Goal: Information Seeking & Learning: Learn about a topic

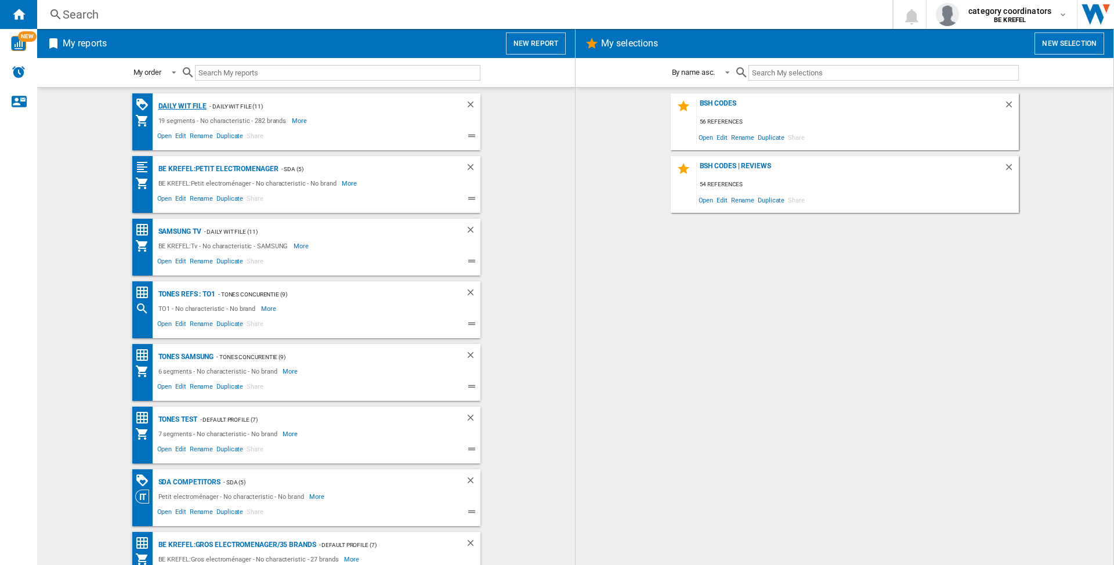
click at [181, 102] on div "Daily WIT file" at bounding box center [181, 106] width 52 height 14
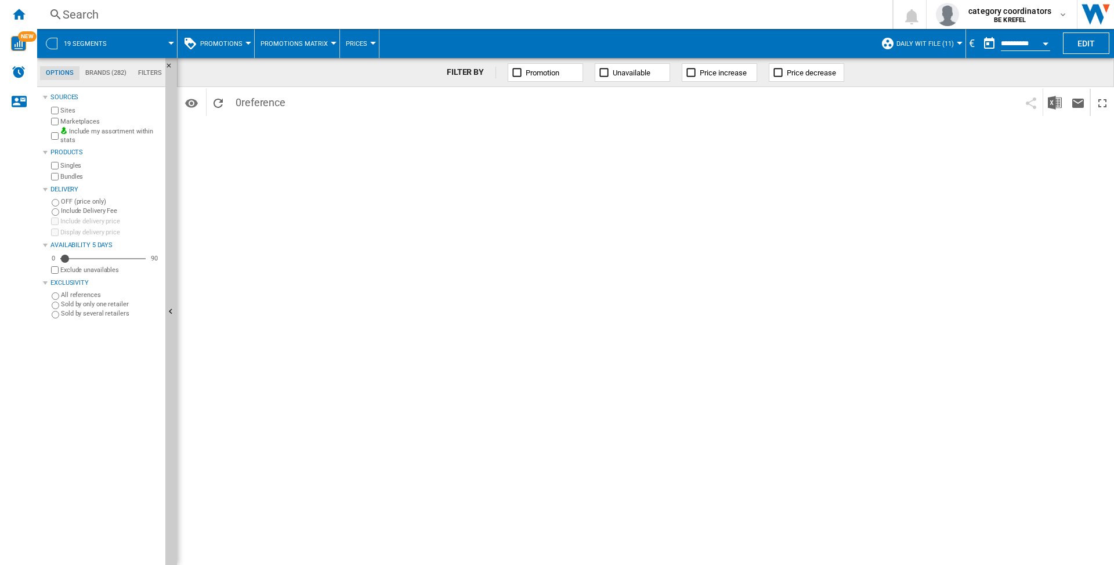
click at [244, 38] on button "Promotions" at bounding box center [224, 43] width 48 height 29
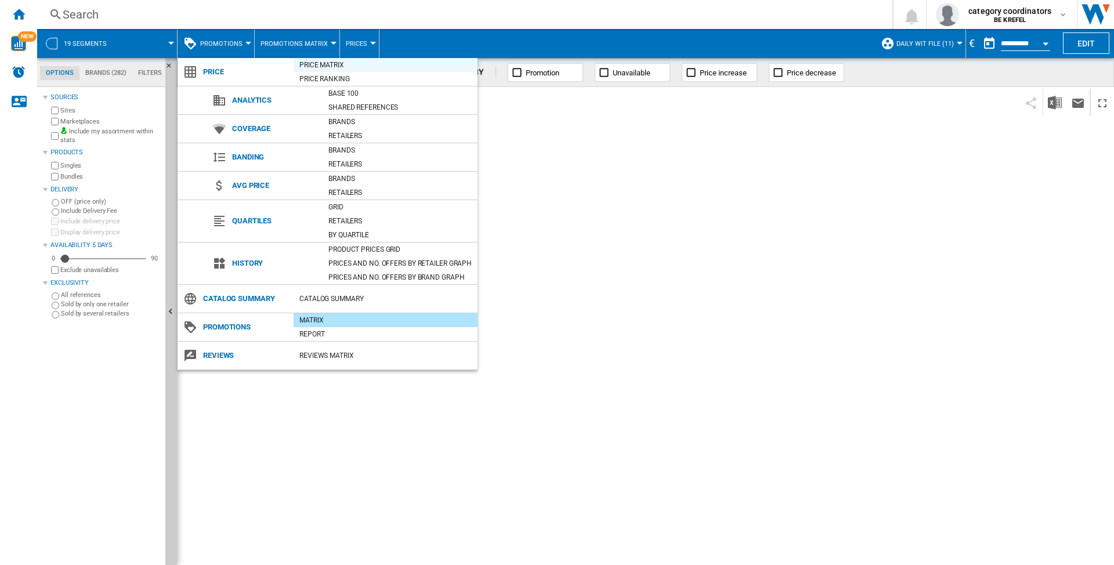
click at [313, 65] on div "Price Matrix" at bounding box center [385, 65] width 184 height 12
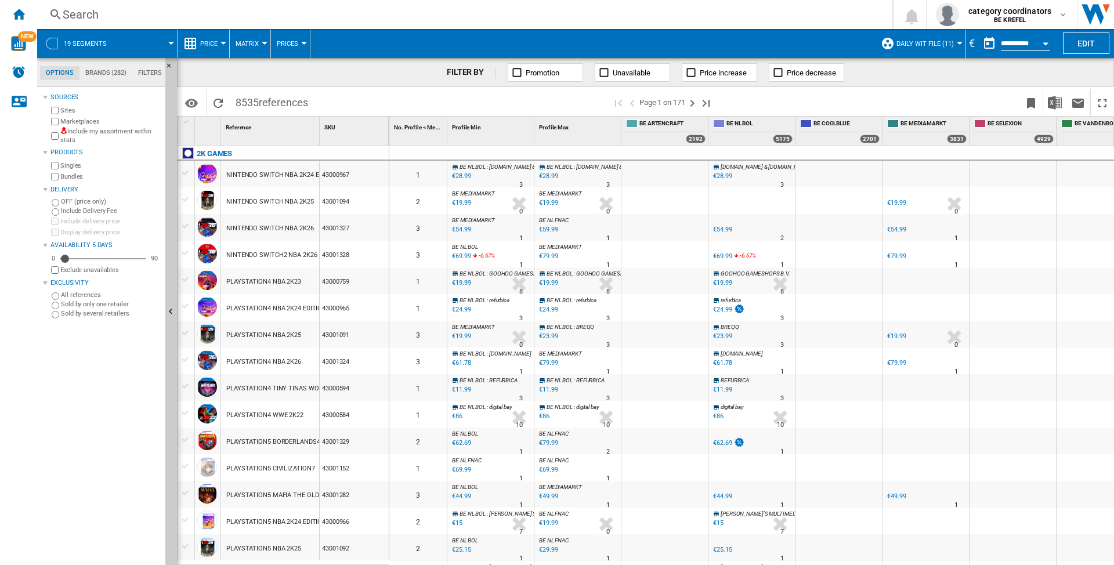
click at [223, 40] on md-menu "Price Price Price Matrix Price Ranking Analytics Base 100 Shared references Cov…" at bounding box center [203, 43] width 52 height 29
click at [226, 42] on div at bounding box center [223, 43] width 6 height 3
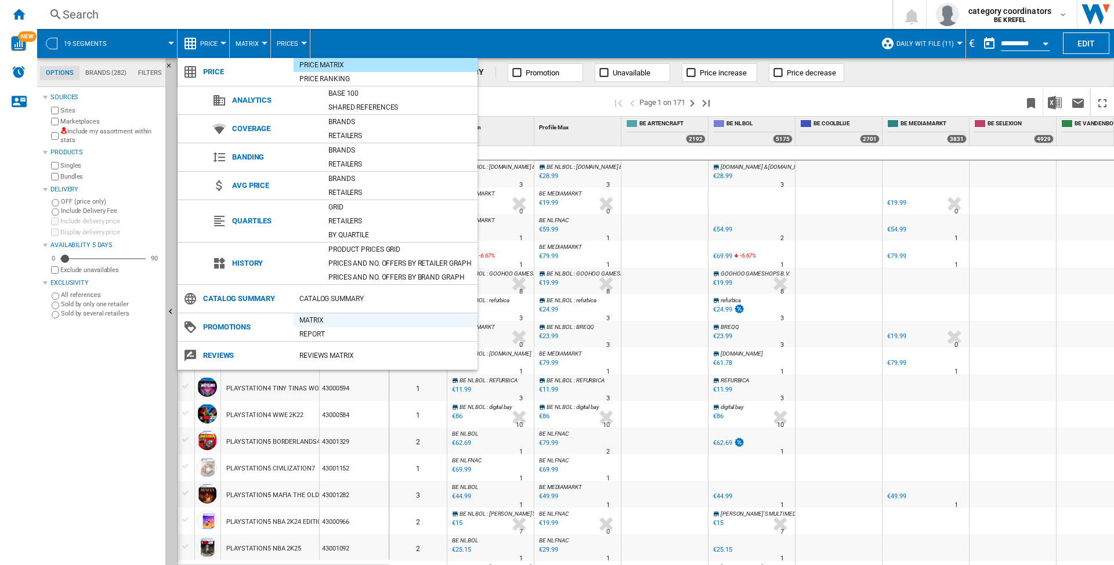
click at [309, 320] on div "Matrix" at bounding box center [385, 320] width 184 height 12
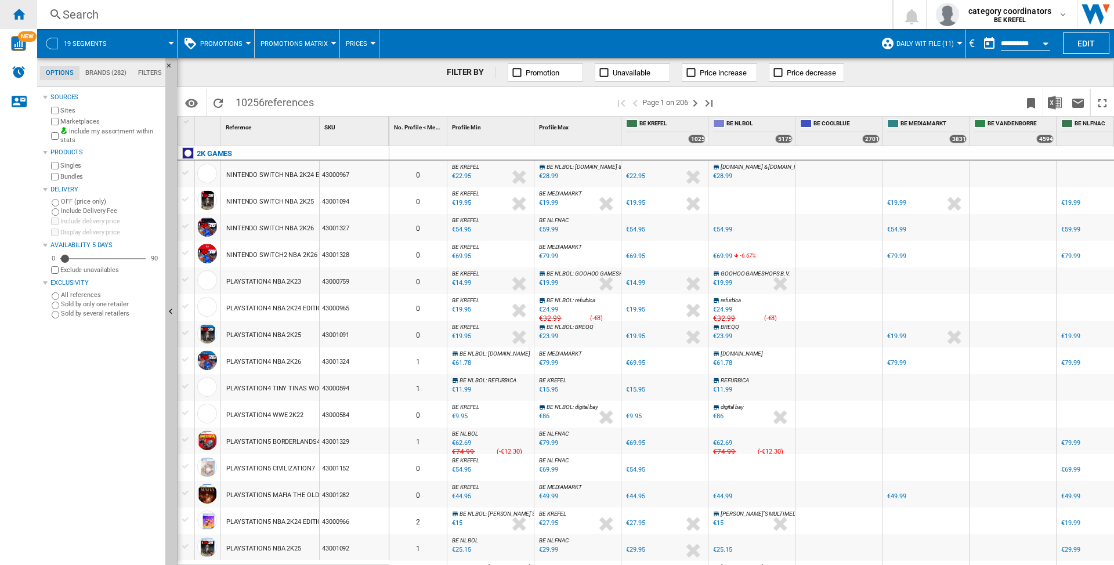
click at [17, 10] on ng-md-icon "Home" at bounding box center [19, 14] width 14 height 14
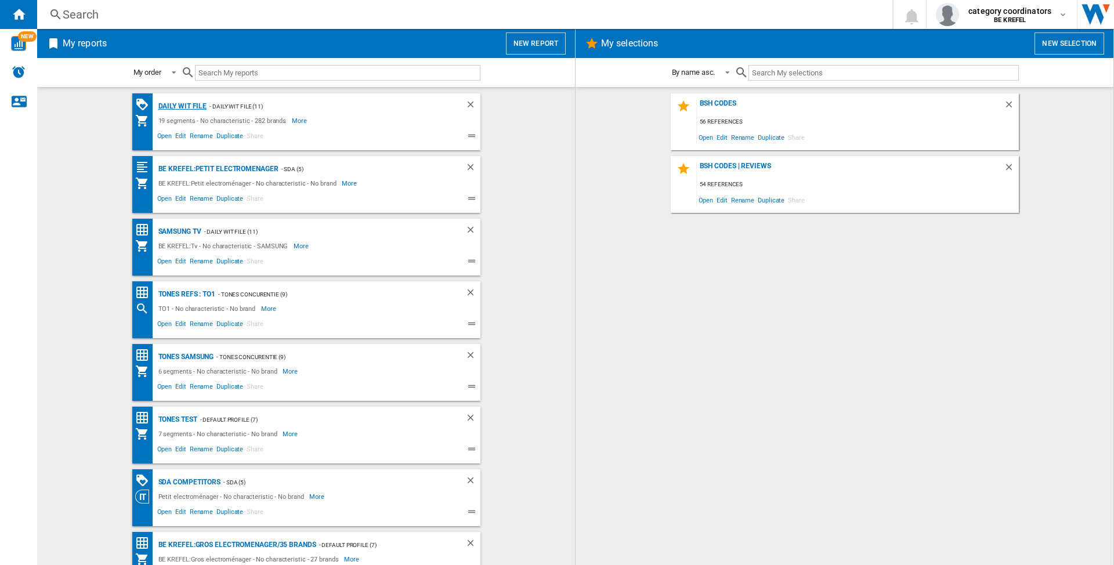
click at [168, 108] on div "Daily WIT file" at bounding box center [181, 106] width 52 height 14
click at [184, 103] on div "Daily WIT file" at bounding box center [181, 106] width 52 height 14
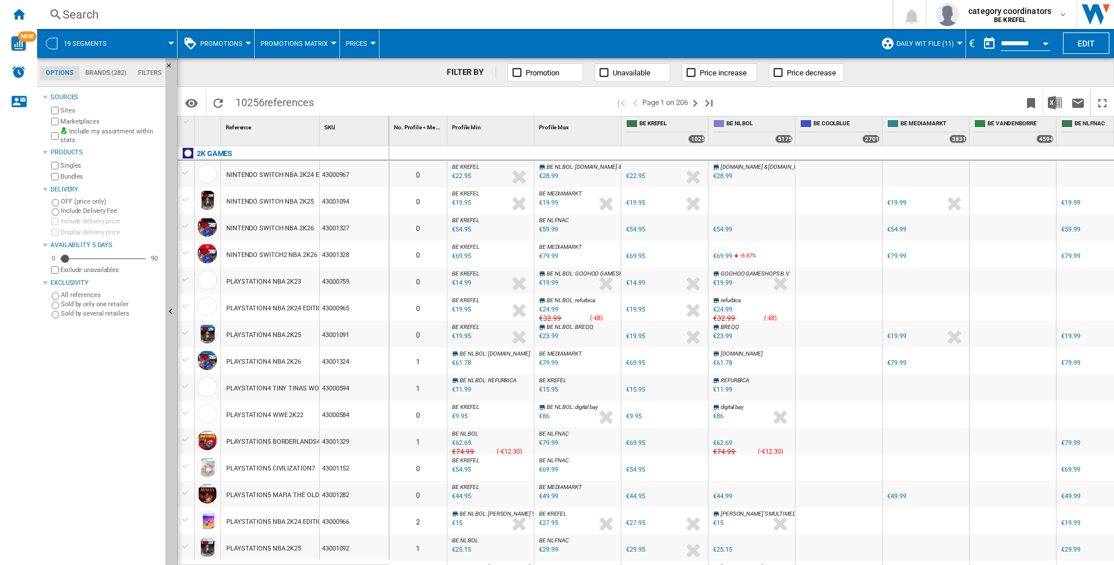
click at [959, 75] on div "FILTER BY Promotion Unavailable Price increase Price decrease" at bounding box center [645, 72] width 937 height 29
click at [1000, 270] on div at bounding box center [1012, 280] width 86 height 27
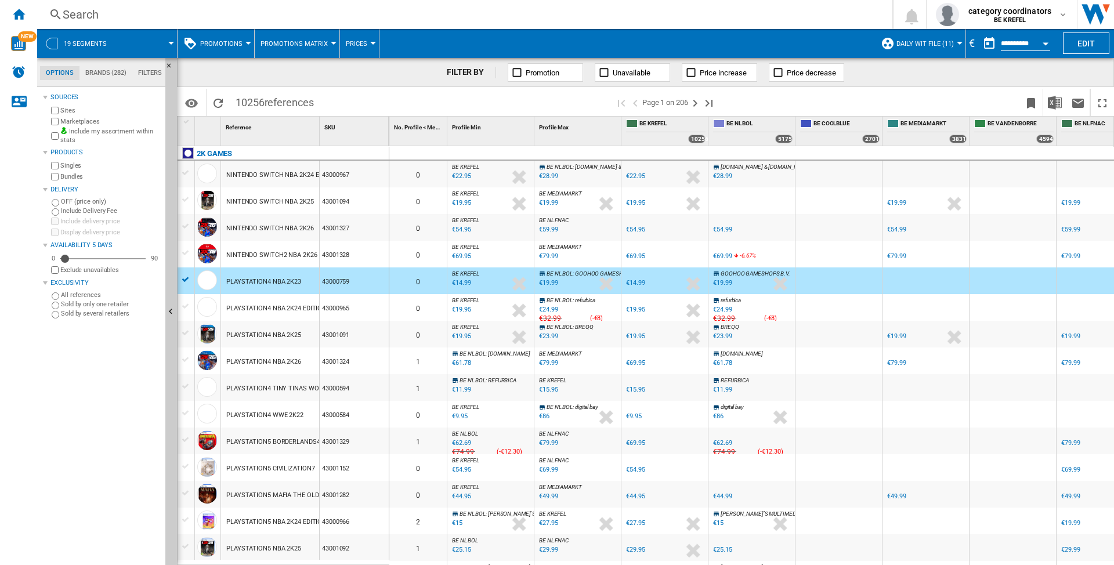
click at [915, 68] on div "FILTER BY Promotion Unavailable Price increase Price decrease" at bounding box center [645, 72] width 937 height 29
click at [59, 135] on div "Include my assortment within stats" at bounding box center [105, 136] width 112 height 18
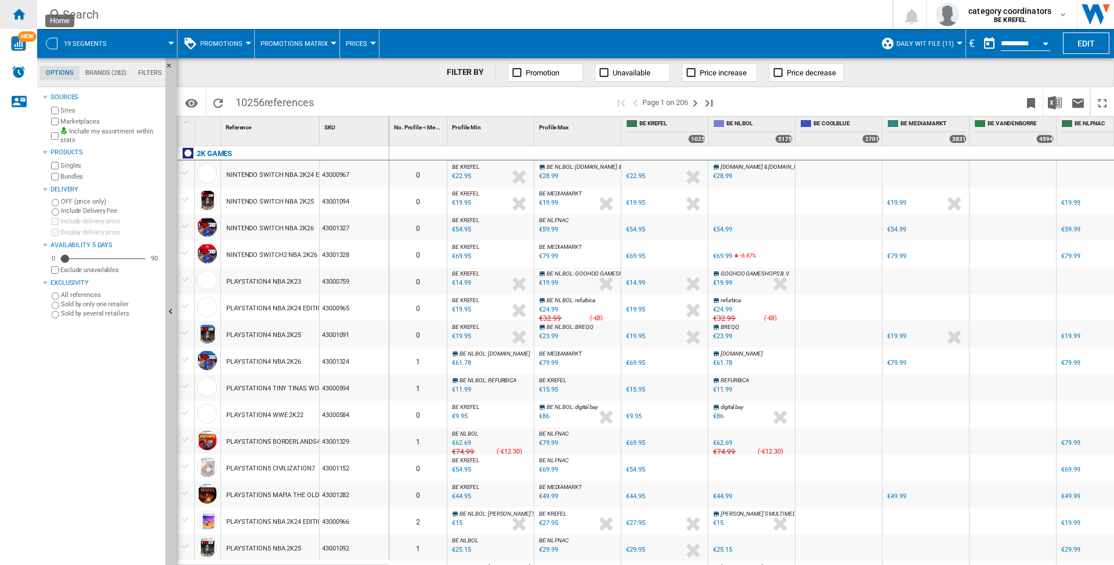
click at [21, 10] on ng-md-icon "Home" at bounding box center [19, 14] width 14 height 14
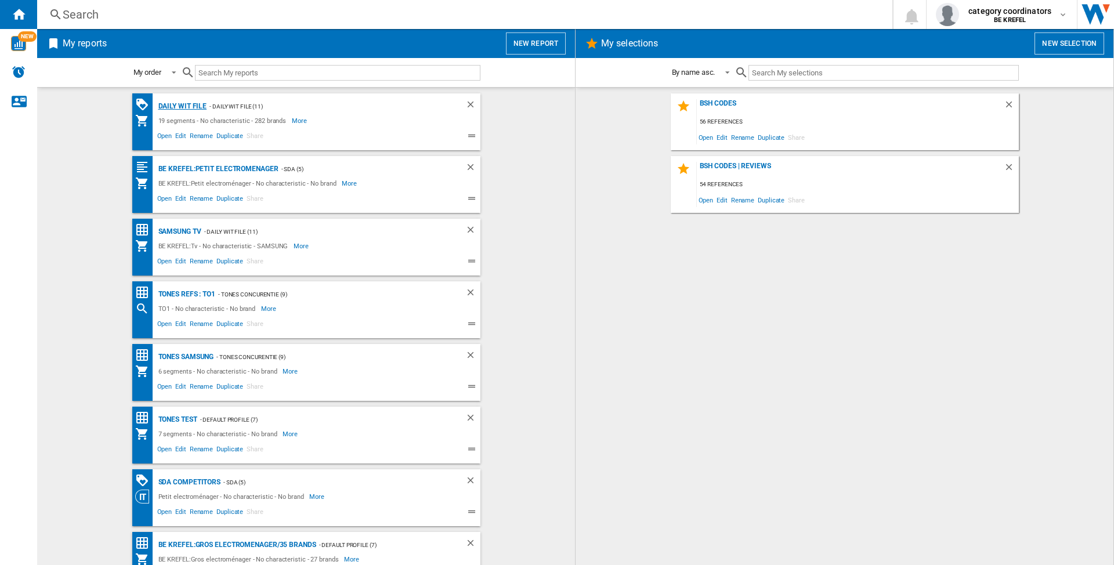
click at [179, 107] on div "Daily WIT file" at bounding box center [181, 106] width 52 height 14
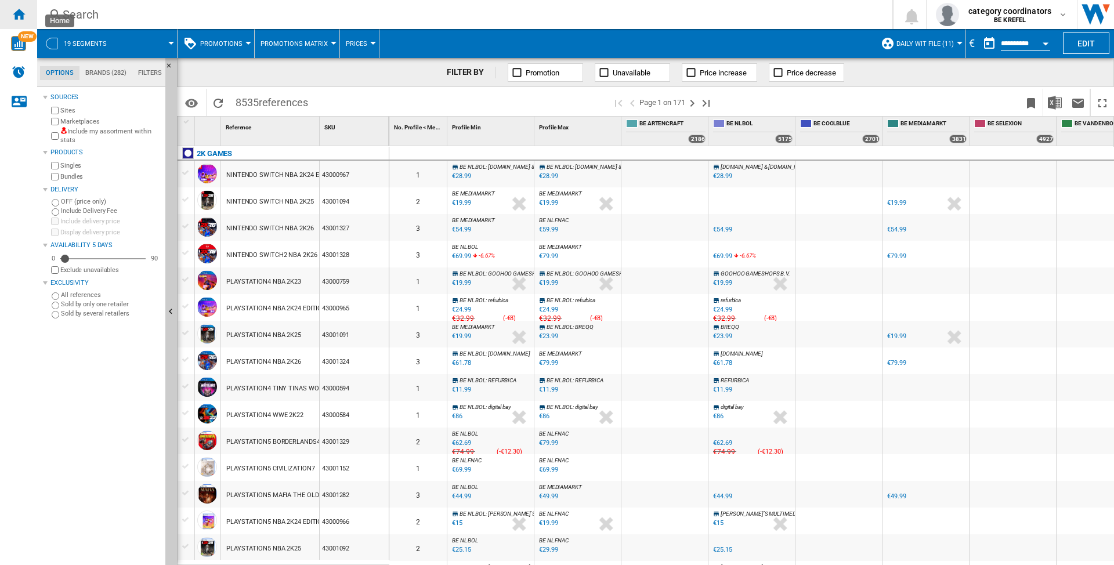
click at [17, 16] on ng-md-icon "Home" at bounding box center [19, 14] width 14 height 14
